Goal: Check status: Check status

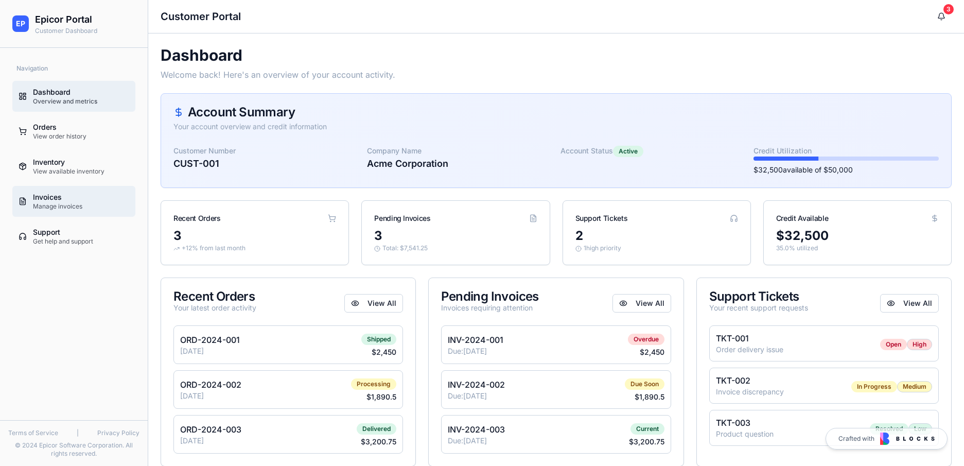
click at [66, 201] on div "Invoices" at bounding box center [81, 197] width 96 height 10
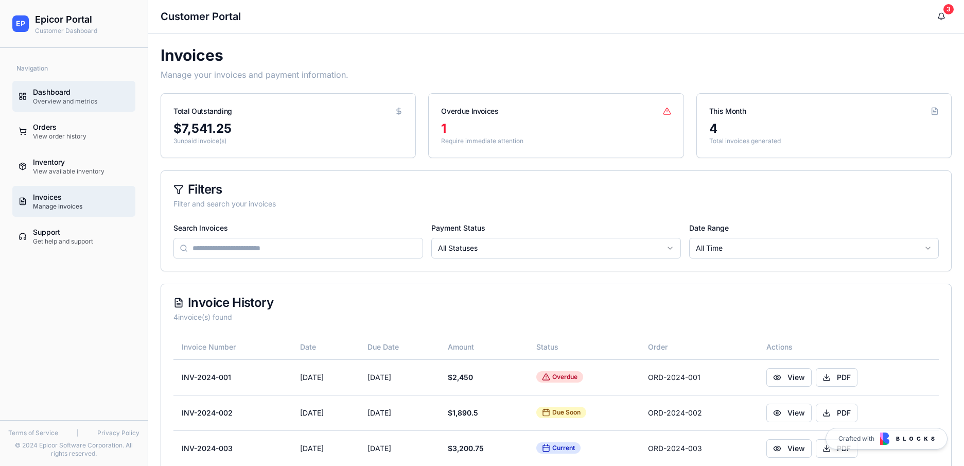
click at [73, 103] on div "Overview and metrics" at bounding box center [81, 101] width 96 height 8
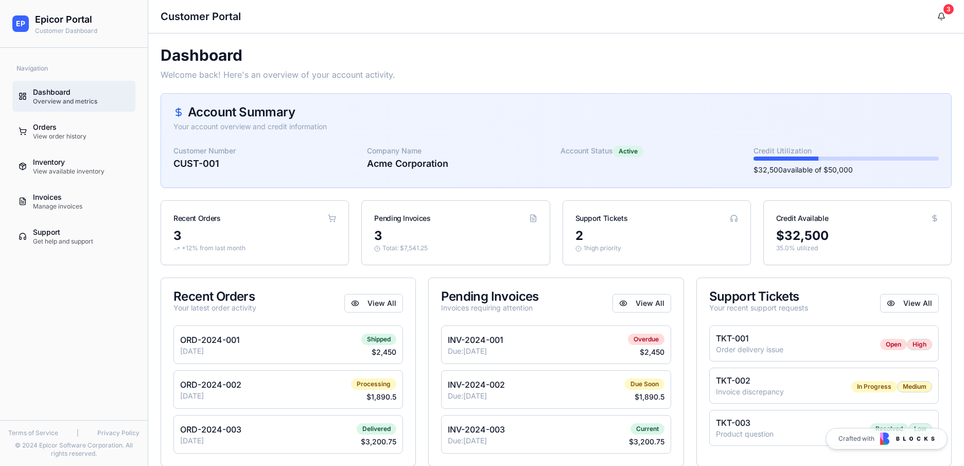
click at [100, 147] on ul "Dashboard Overview and metrics Orders View order history Inventory View availab…" at bounding box center [73, 166] width 123 height 171
click at [94, 136] on div "View order history" at bounding box center [81, 136] width 96 height 8
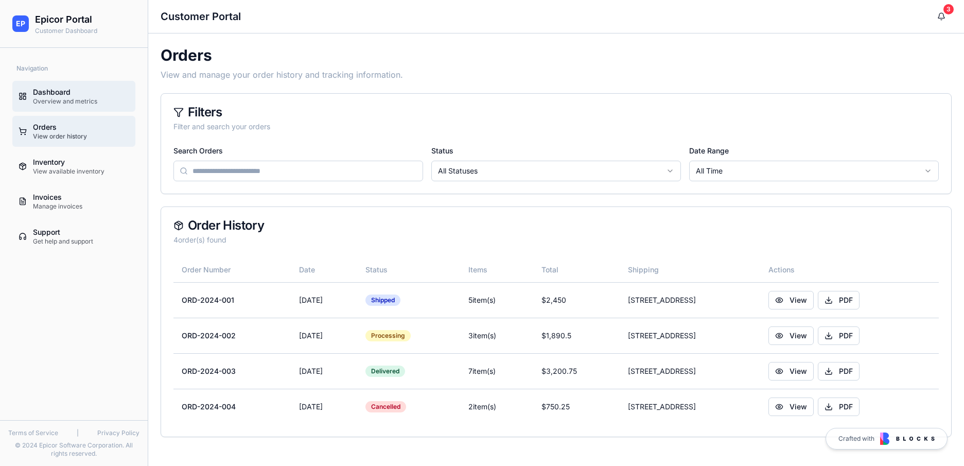
click at [66, 95] on div "Dashboard" at bounding box center [81, 92] width 96 height 10
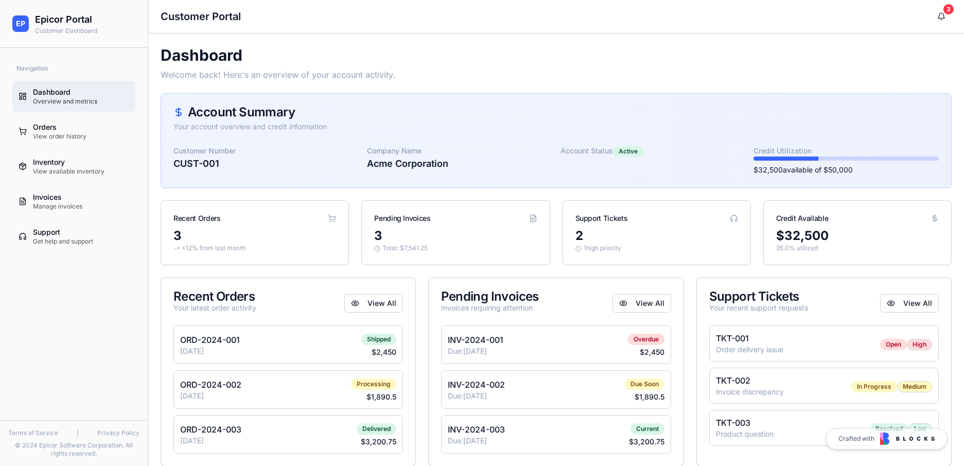
click at [552, 242] on div "Recent Orders 3 +12% from last month Pending Invoices 3 Total: $ 7,541.25 Suppo…" at bounding box center [555, 232] width 791 height 65
click at [553, 215] on div "Recent Orders 3 +12% from last month Pending Invoices 3 Total: $ 7,541.25 Suppo…" at bounding box center [555, 232] width 791 height 65
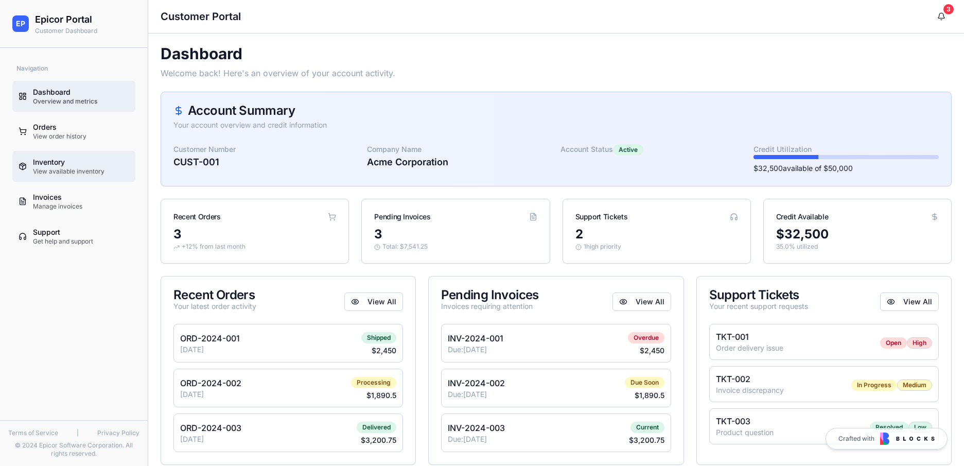
click at [61, 171] on div "View available inventory" at bounding box center [81, 171] width 96 height 8
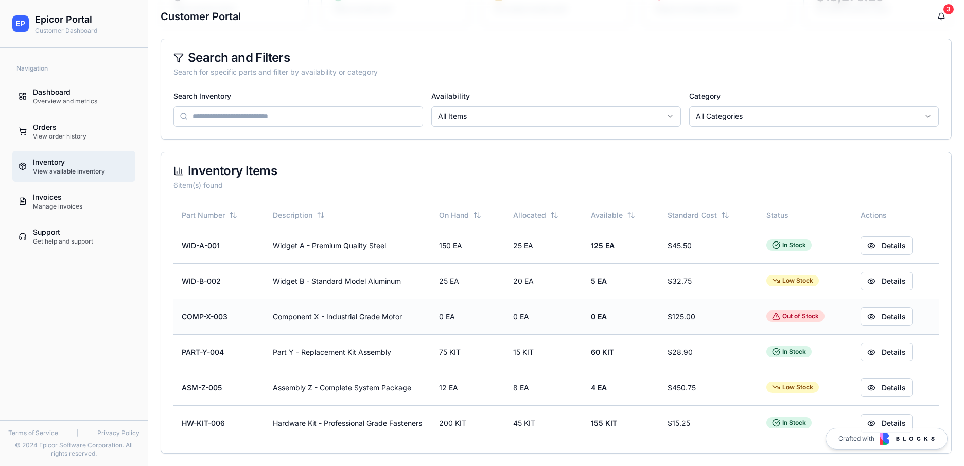
scroll to position [132, 0]
click at [77, 106] on link "Dashboard Overview and metrics" at bounding box center [73, 96] width 123 height 31
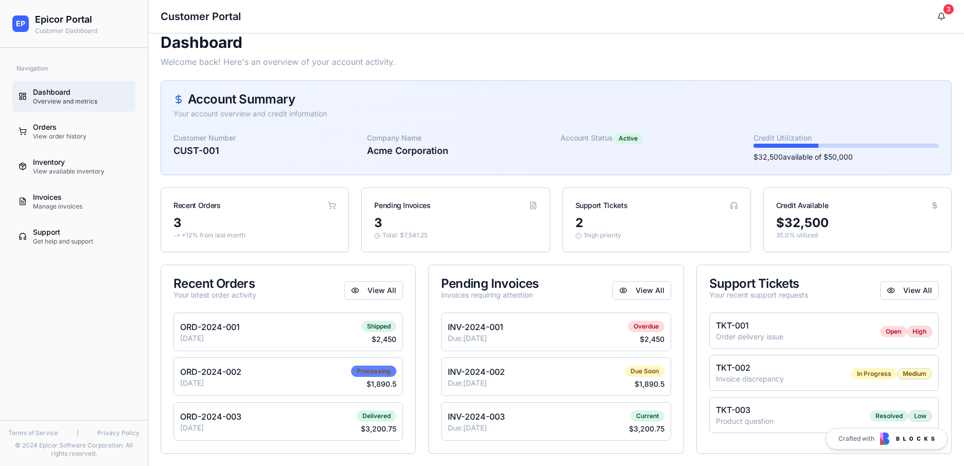
scroll to position [13, 0]
click at [371, 327] on div "Shipped" at bounding box center [378, 325] width 35 height 11
click at [236, 324] on p "ORD-2024-001" at bounding box center [210, 326] width 60 height 12
click at [229, 329] on p "ORD-2024-001" at bounding box center [210, 326] width 60 height 12
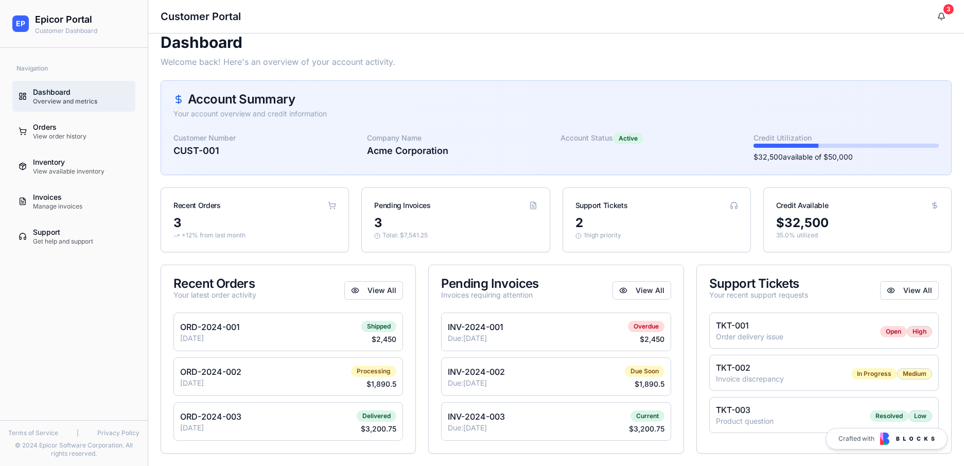
click at [313, 360] on div "ORD-2024-002 [DATE] Processing $ 1,890.5" at bounding box center [287, 376] width 229 height 39
click at [76, 130] on div "Orders" at bounding box center [81, 127] width 96 height 10
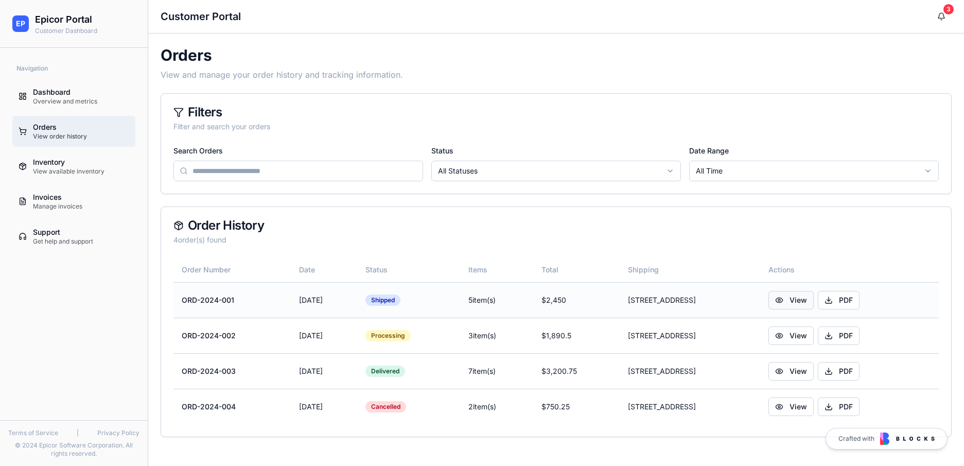
click at [798, 298] on button "View" at bounding box center [790, 300] width 45 height 19
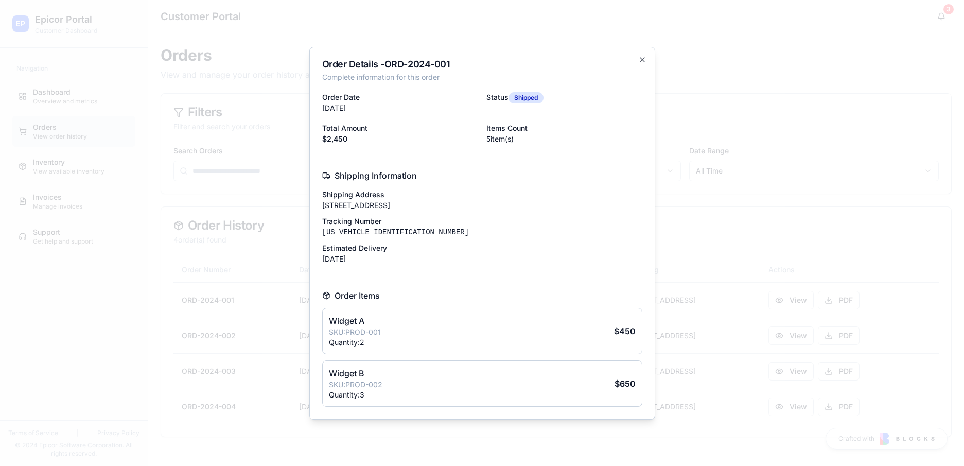
drag, startPoint x: 429, startPoint y: 319, endPoint x: 359, endPoint y: 373, distance: 88.8
click at [429, 319] on div "Widget A SKU: PROD-001 Quantity: 2 $ 450" at bounding box center [482, 331] width 320 height 46
click at [639, 61] on icon "button" at bounding box center [642, 60] width 8 height 8
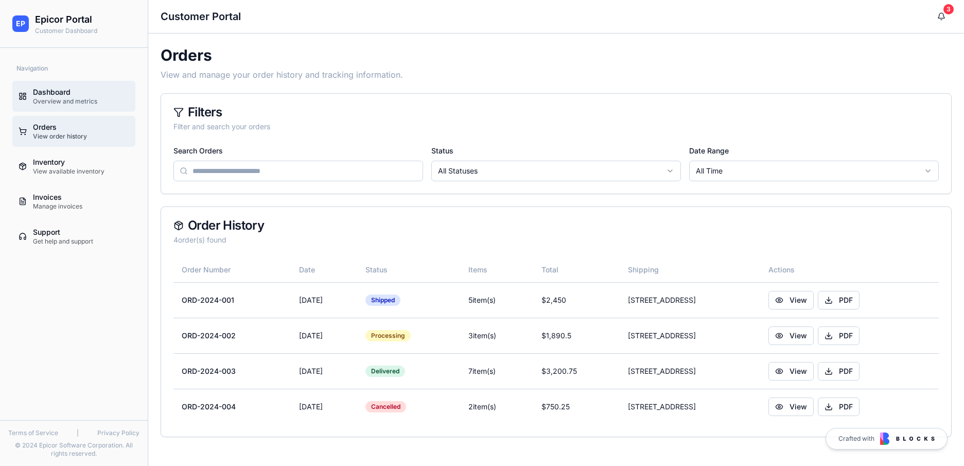
click at [59, 91] on div "Dashboard" at bounding box center [81, 92] width 96 height 10
